Goal: Find contact information: Find contact information

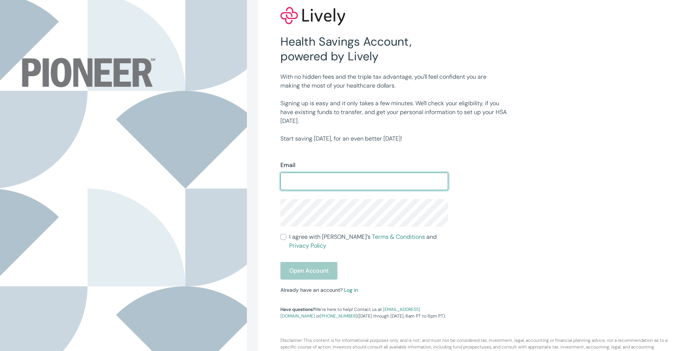
scroll to position [25, 0]
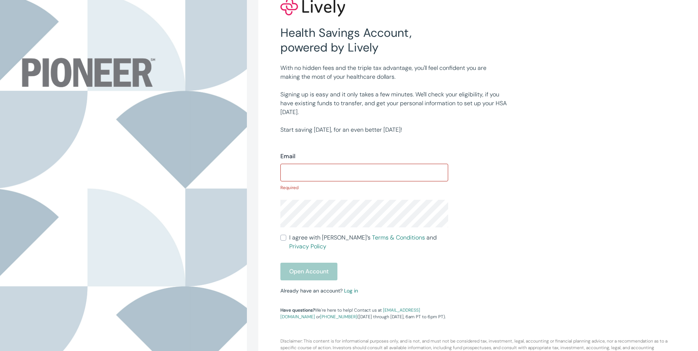
drag, startPoint x: 0, startPoint y: 0, endPoint x: 652, endPoint y: 246, distance: 696.4
click at [652, 246] on div "Health Savings Account, powered by Lively With no hidden fees and the triple ta…" at bounding box center [477, 171] width 439 height 392
click at [378, 329] on p "DIsclaimer: This content is for informational purposes only, and is not, and mu…" at bounding box center [478, 339] width 404 height 38
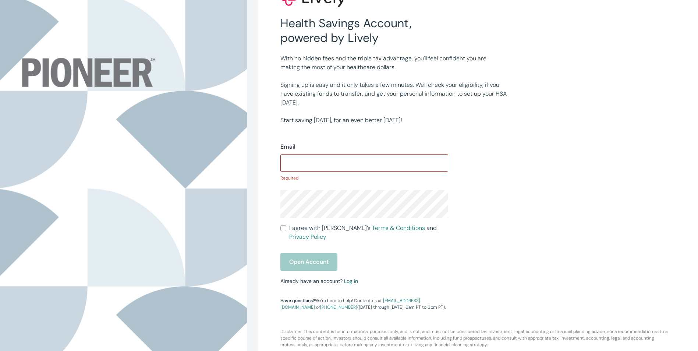
click at [568, 253] on div "Email ​ Required I agree with Lively’s Terms & Conditions and Privacy Policy Op…" at bounding box center [447, 218] width 353 height 186
click at [571, 218] on div "Email ​ Required I agree with Lively’s Terms & Conditions and Privacy Policy Op…" at bounding box center [447, 218] width 353 height 186
click at [534, 124] on div "With no hidden fees and the triple tax advantage, you'll feel confident you are…" at bounding box center [447, 84] width 353 height 79
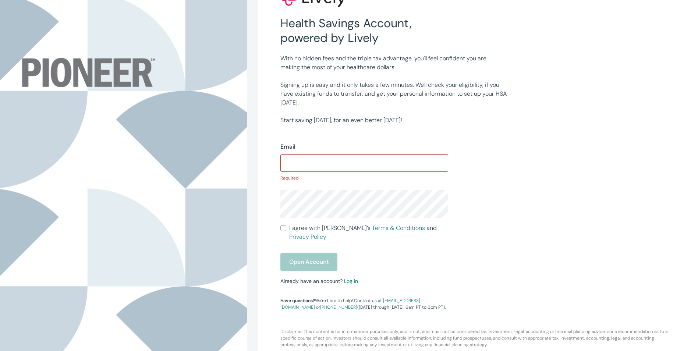
scroll to position [0, 0]
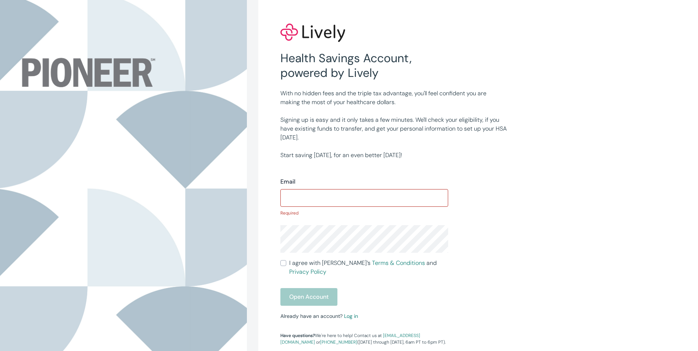
click at [543, 181] on div "Email ​ Required I agree with Lively’s Terms & Conditions and Privacy Policy Op…" at bounding box center [447, 253] width 353 height 186
click at [535, 171] on div "Email ​ Required I agree with Lively’s Terms & Conditions and Privacy Policy Op…" at bounding box center [447, 253] width 353 height 186
click at [534, 172] on div "Email ​ Required I agree with Lively’s Terms & Conditions and Privacy Policy Op…" at bounding box center [447, 253] width 353 height 186
click at [532, 174] on div "Email ​ Required I agree with Lively’s Terms & Conditions and Privacy Policy Op…" at bounding box center [447, 253] width 353 height 186
click at [530, 181] on div "Email ​ Required I agree with Lively’s Terms & Conditions and Privacy Policy Op…" at bounding box center [447, 253] width 353 height 186
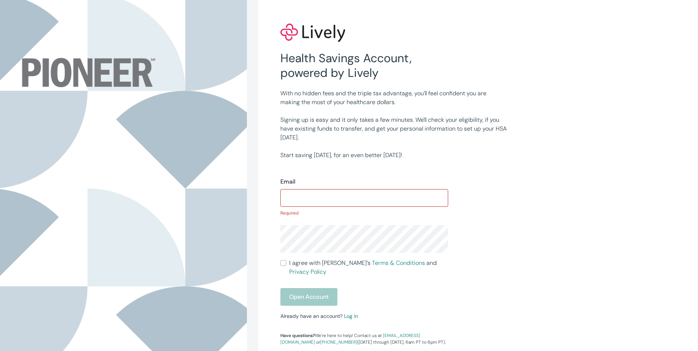
click at [534, 213] on div "Email ​ Required I agree with Lively’s Terms & Conditions and Privacy Policy Op…" at bounding box center [447, 253] width 353 height 186
click at [544, 181] on div "Email ​ Required I agree with Lively’s Terms & Conditions and Privacy Policy Op…" at bounding box center [447, 253] width 353 height 186
click at [556, 131] on div "With no hidden fees and the triple tax advantage, you'll feel confident you are…" at bounding box center [447, 119] width 353 height 79
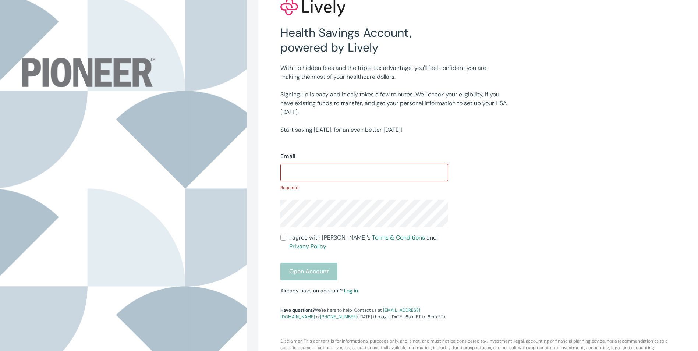
drag, startPoint x: 300, startPoint y: 301, endPoint x: 265, endPoint y: 318, distance: 38.5
click at [265, 318] on div "Health Savings Account, powered by Lively With no hidden fees and the triple ta…" at bounding box center [477, 171] width 439 height 392
drag, startPoint x: 281, startPoint y: 311, endPoint x: 309, endPoint y: 311, distance: 28.7
click at [309, 311] on div "Health Savings Account, powered by Lively With no hidden fees and the triple ta…" at bounding box center [477, 171] width 439 height 392
copy link "[PHONE_NUMBER]"
